Goal: Find specific page/section: Find specific page/section

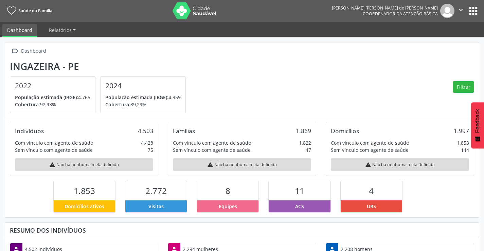
scroll to position [113, 158]
click at [475, 15] on button "apps" at bounding box center [474, 11] width 12 height 12
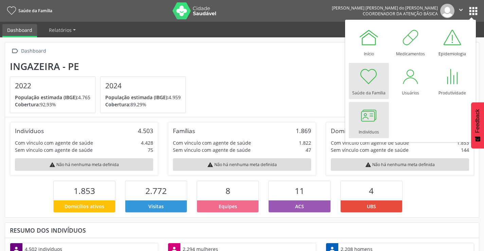
click at [370, 118] on div at bounding box center [369, 115] width 20 height 20
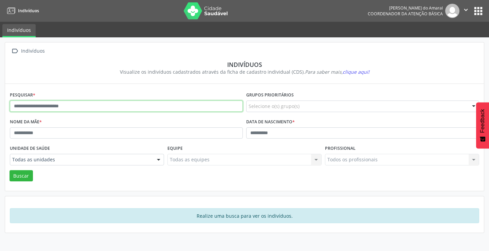
click at [64, 103] on input "text" at bounding box center [126, 107] width 233 height 12
type input "**********"
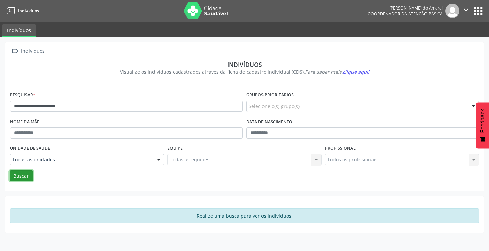
click at [22, 174] on button "Buscar" at bounding box center [21, 176] width 23 height 12
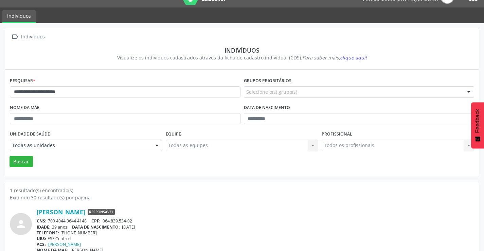
scroll to position [26, 0]
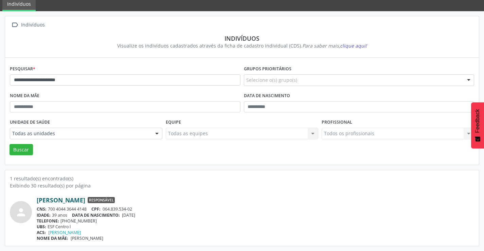
click at [85, 201] on link "[PERSON_NAME]" at bounding box center [61, 199] width 49 height 7
